Goal: Task Accomplishment & Management: Manage account settings

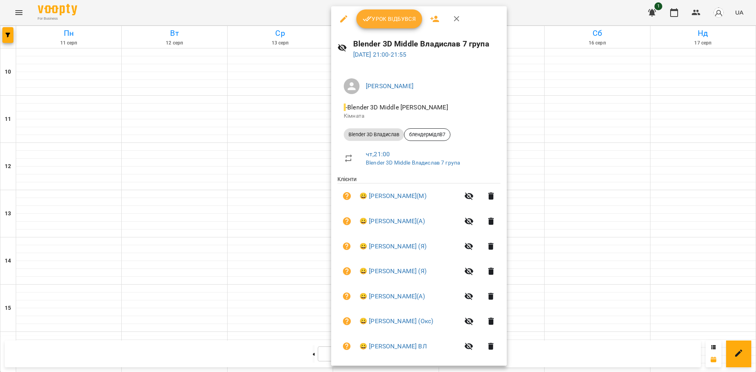
click at [393, 23] on span "Урок відбувся" at bounding box center [390, 18] width 54 height 9
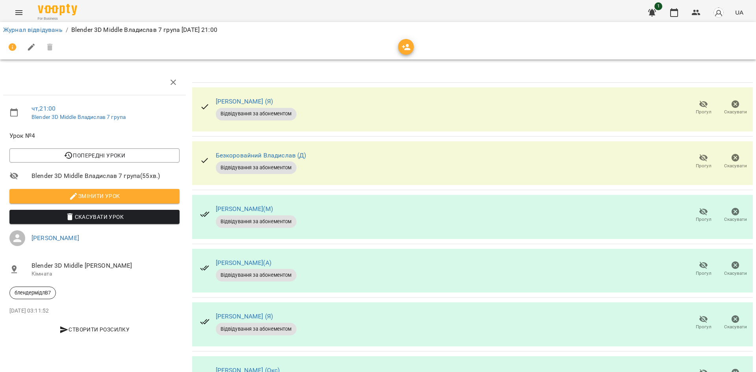
click at [703, 210] on span "Прогул" at bounding box center [703, 215] width 22 height 16
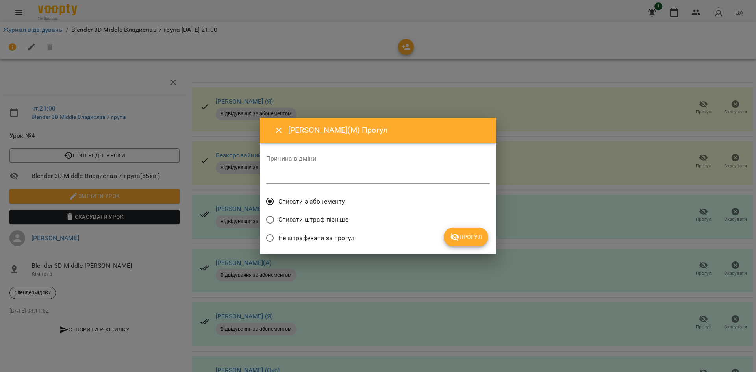
click at [462, 234] on span "Прогул" at bounding box center [466, 236] width 32 height 9
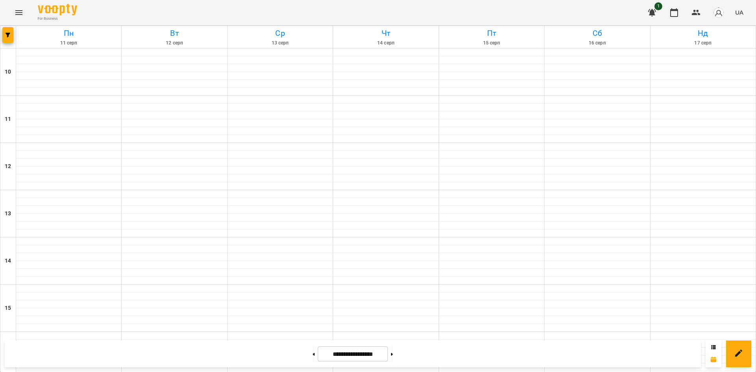
scroll to position [326, 0]
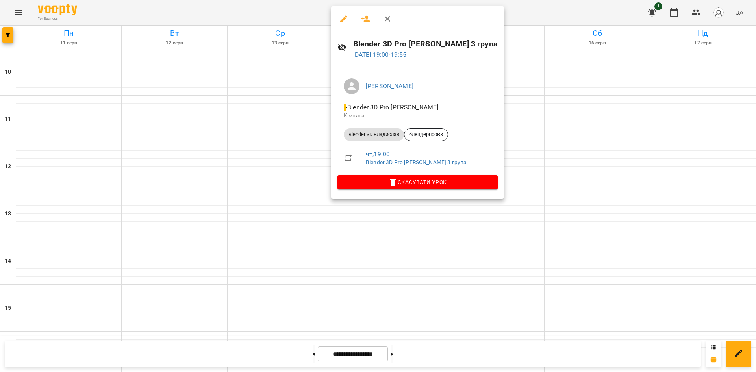
click at [611, 211] on div at bounding box center [378, 186] width 756 height 372
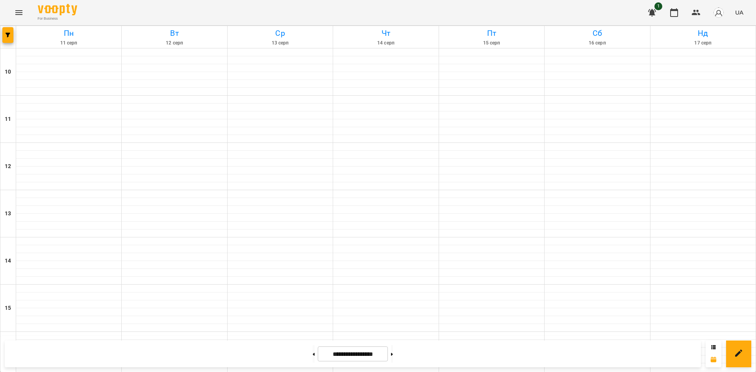
scroll to position [287, 0]
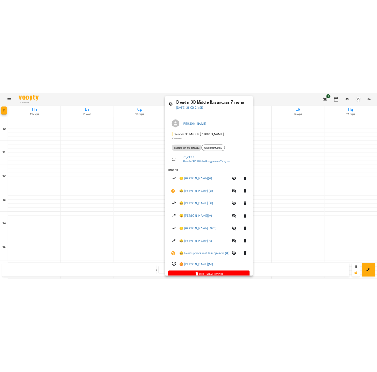
scroll to position [39, 0]
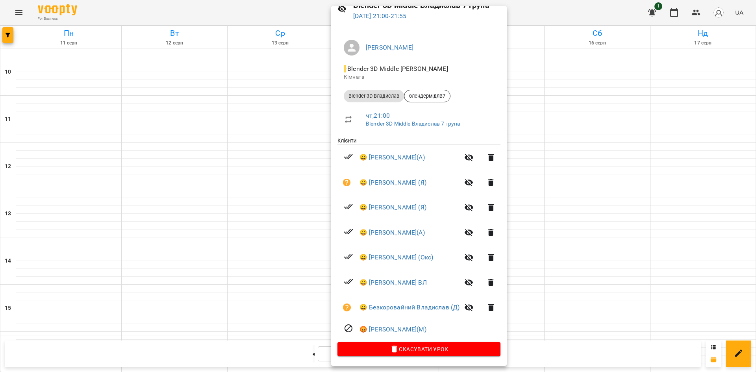
click at [648, 283] on div at bounding box center [378, 186] width 756 height 372
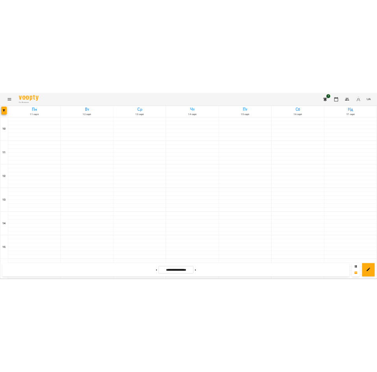
scroll to position [173, 0]
